Goal: Transaction & Acquisition: Download file/media

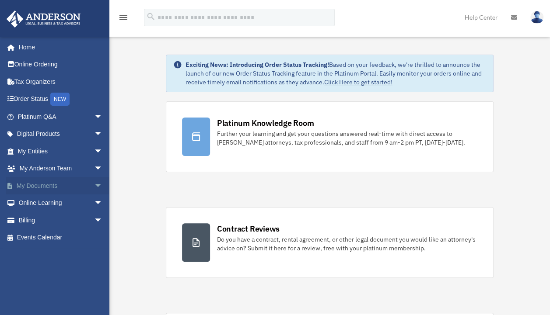
click at [37, 184] on link "My Documents arrow_drop_down" at bounding box center [61, 185] width 110 height 17
click at [94, 184] on span "arrow_drop_down" at bounding box center [102, 186] width 17 height 18
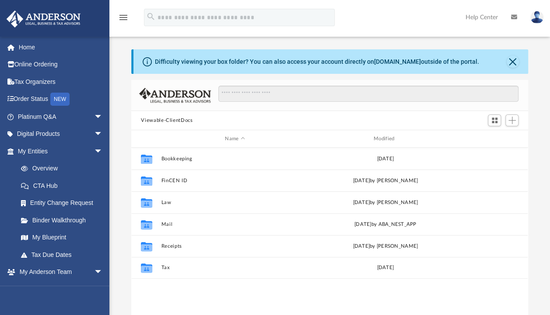
scroll to position [192, 389]
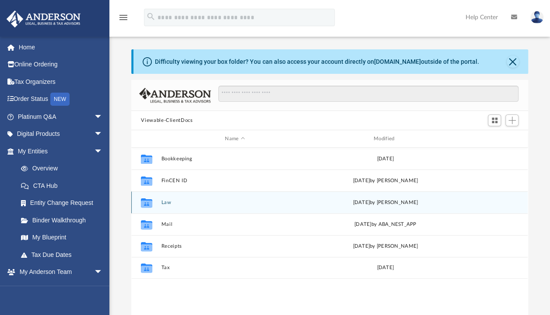
click at [171, 202] on button "Law" at bounding box center [234, 203] width 147 height 6
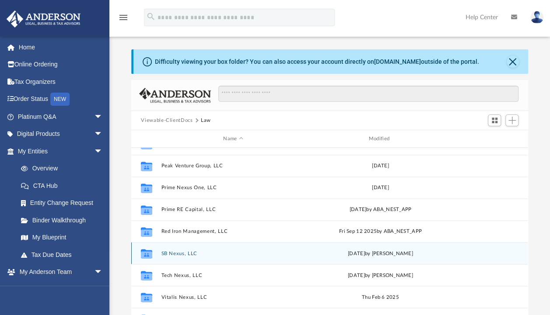
scroll to position [780, 0]
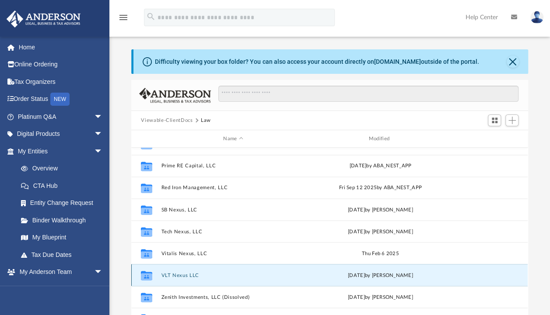
click at [176, 272] on button "VLT Nexus LLC" at bounding box center [232, 275] width 143 height 6
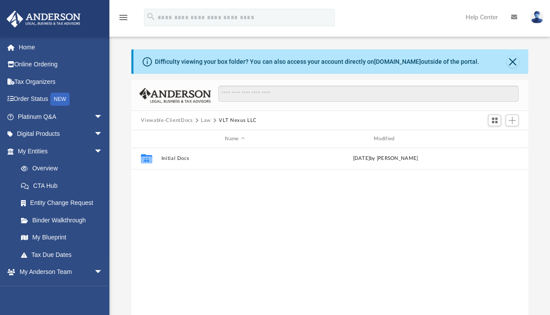
scroll to position [0, 0]
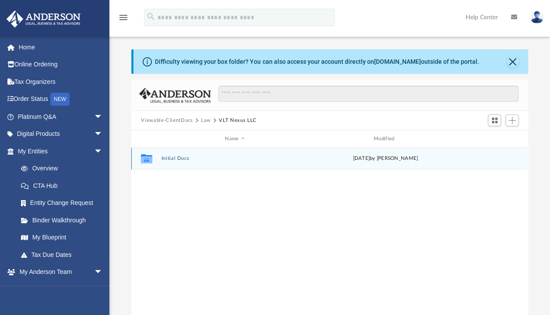
click at [174, 157] on button "Initial Docs" at bounding box center [234, 159] width 147 height 6
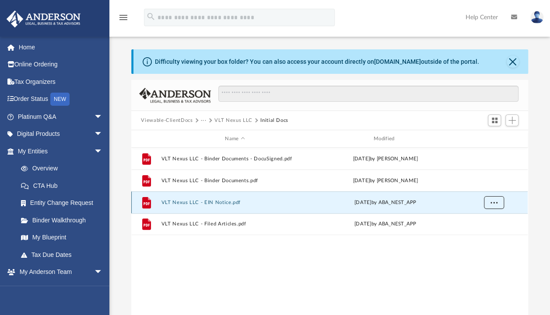
click at [489, 200] on button "More options" at bounding box center [494, 202] width 20 height 13
click at [480, 236] on li "Download" at bounding box center [485, 234] width 25 height 9
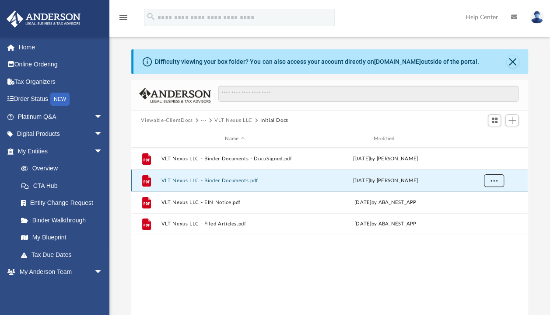
click at [491, 183] on button "More options" at bounding box center [494, 181] width 20 height 13
click at [485, 211] on li "Download" at bounding box center [485, 212] width 25 height 9
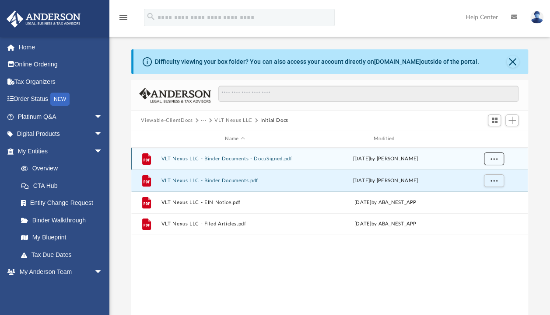
click at [491, 161] on button "More options" at bounding box center [494, 159] width 20 height 13
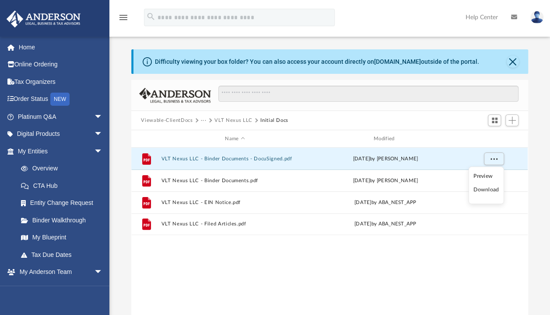
click at [487, 188] on li "Download" at bounding box center [485, 190] width 25 height 9
click at [204, 120] on button "···" at bounding box center [204, 121] width 6 height 8
click at [206, 133] on li "Law" at bounding box center [210, 135] width 10 height 9
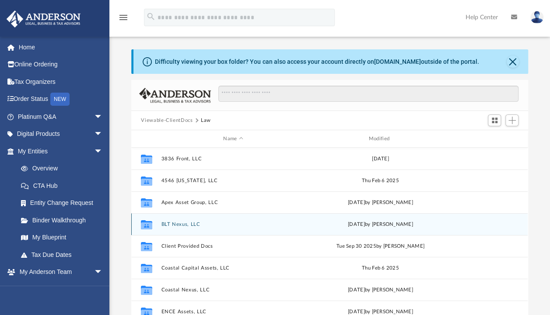
click at [195, 224] on button "BLT Nexus, LLC" at bounding box center [232, 225] width 143 height 6
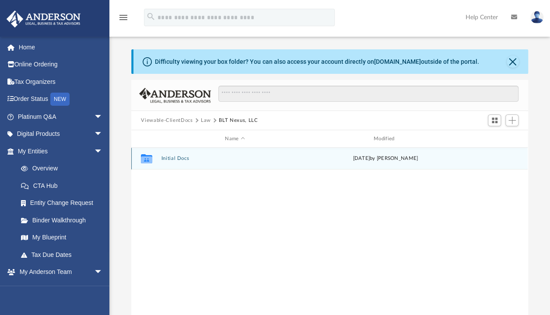
click at [179, 160] on button "Initial Docs" at bounding box center [234, 159] width 147 height 6
